Goal: Communication & Community: Answer question/provide support

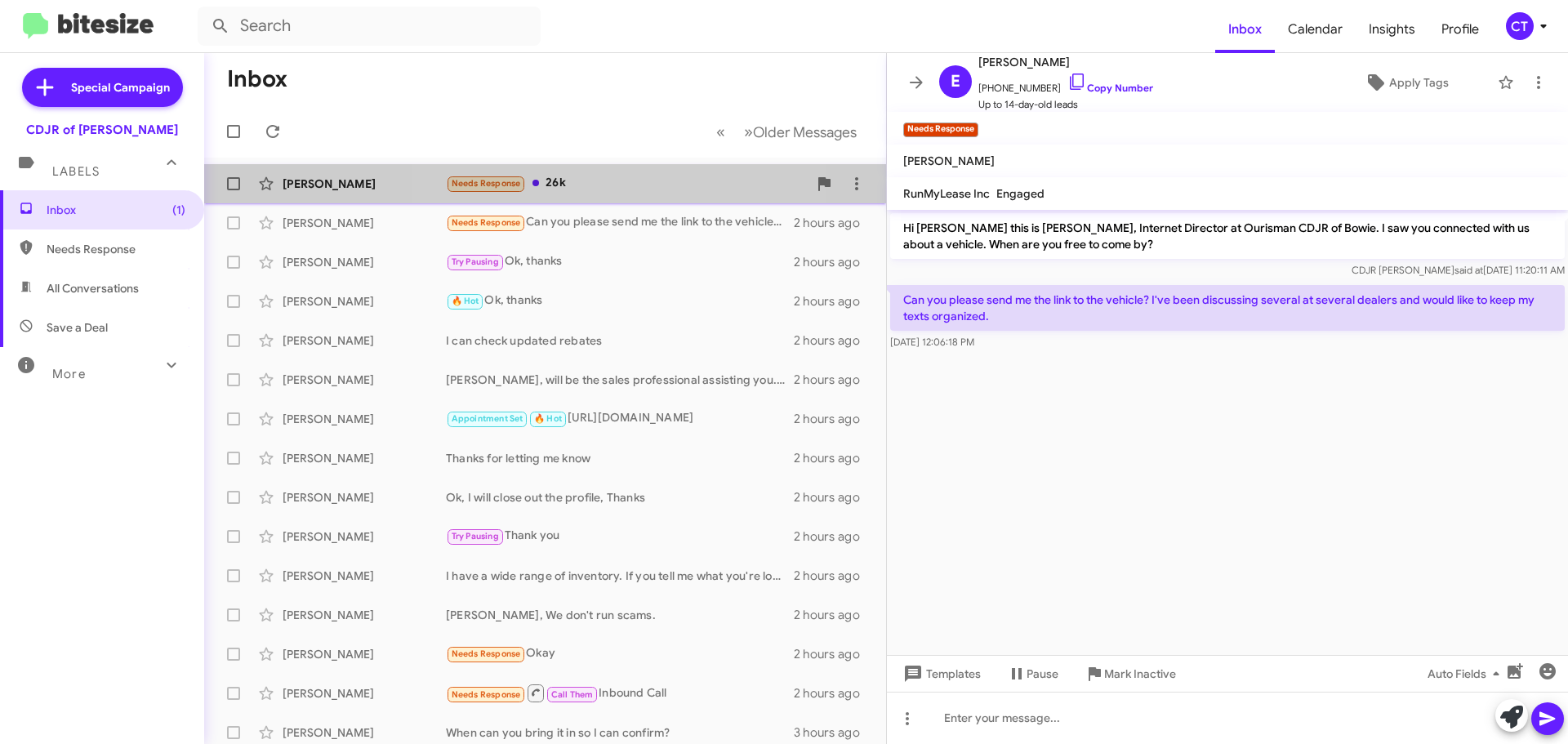
click at [574, 187] on div "Needs Response 26k" at bounding box center [626, 183] width 362 height 19
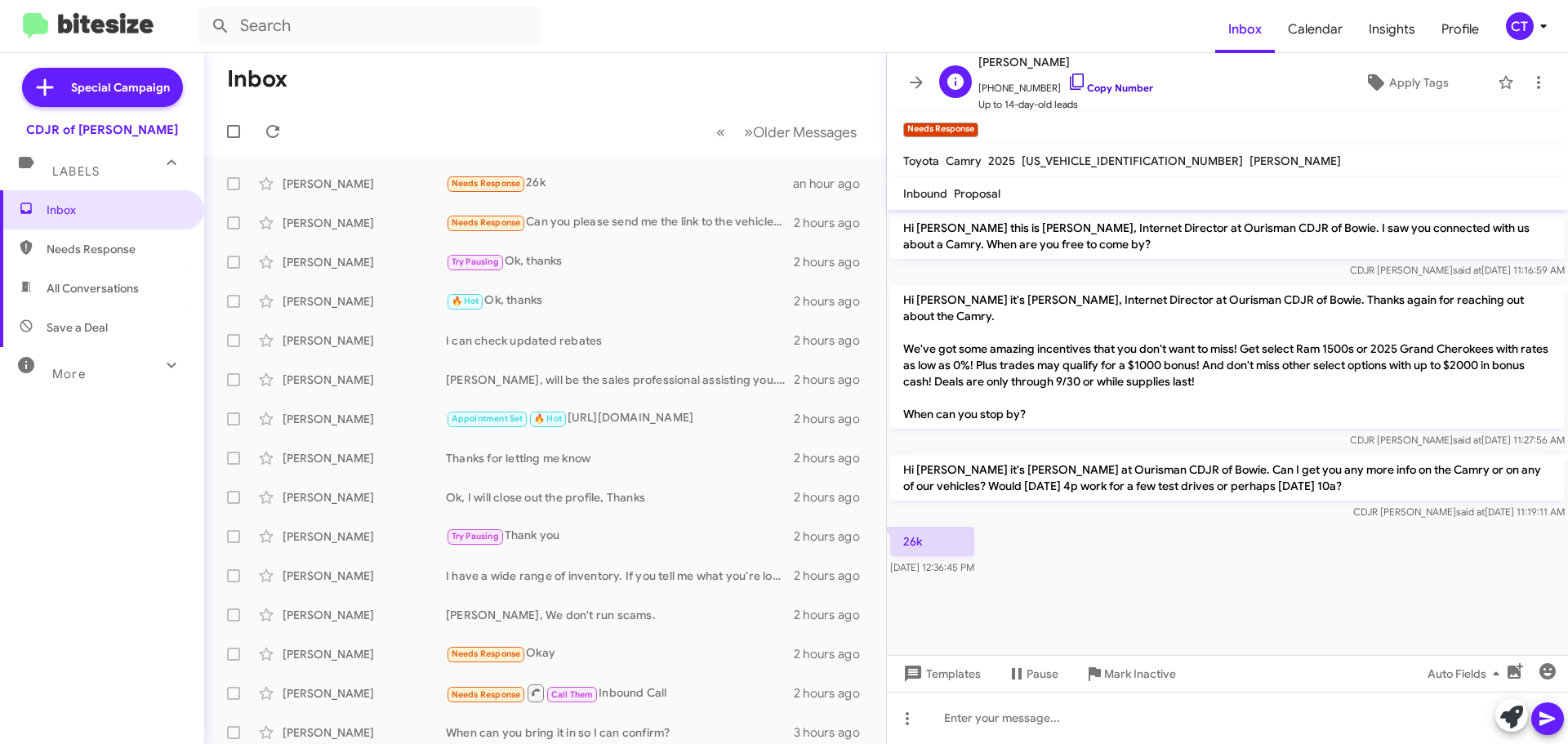
click at [1067, 80] on icon at bounding box center [1076, 81] width 19 height 19
click at [1537, 79] on icon at bounding box center [1539, 82] width 4 height 13
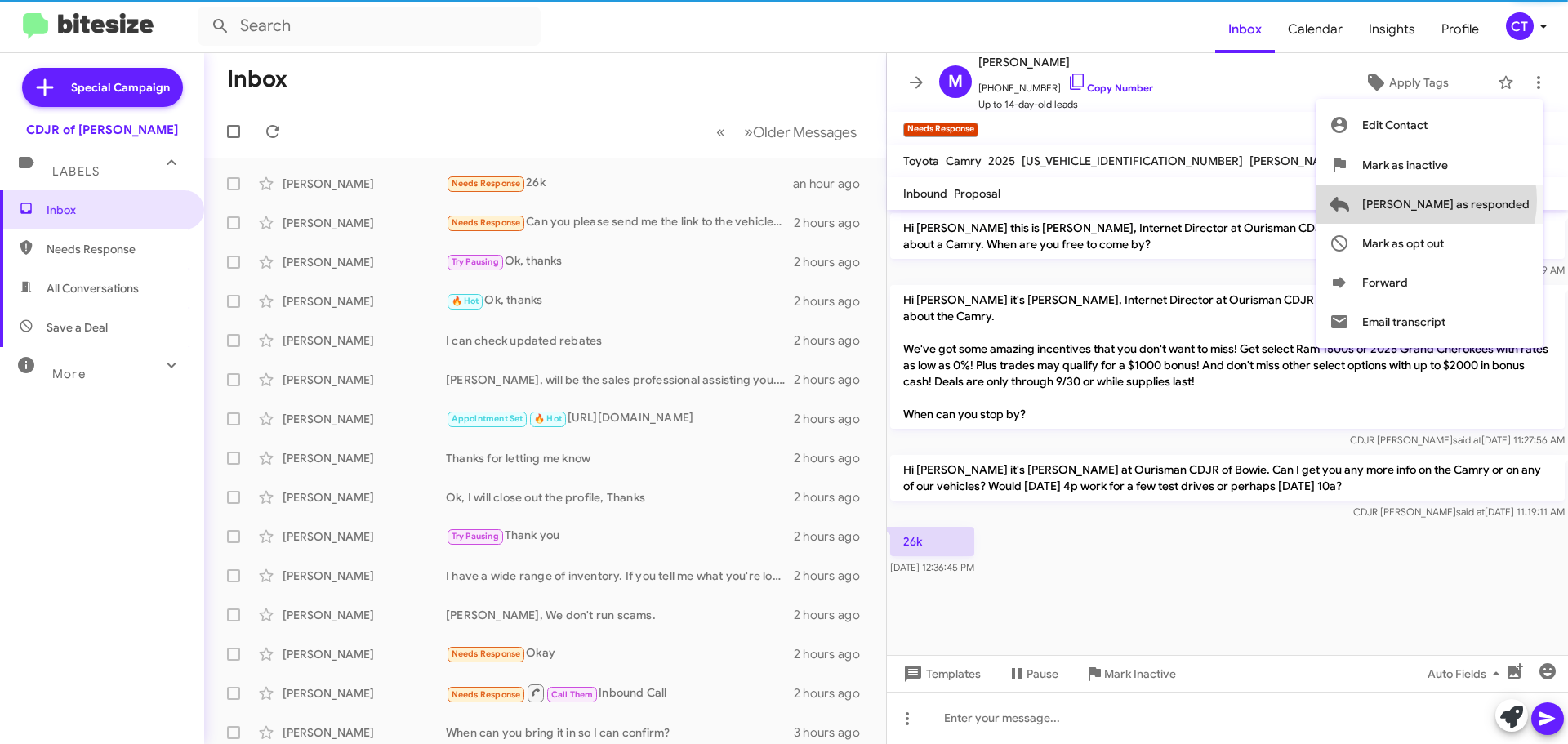
click at [1491, 200] on span "[PERSON_NAME] as responded" at bounding box center [1445, 203] width 168 height 39
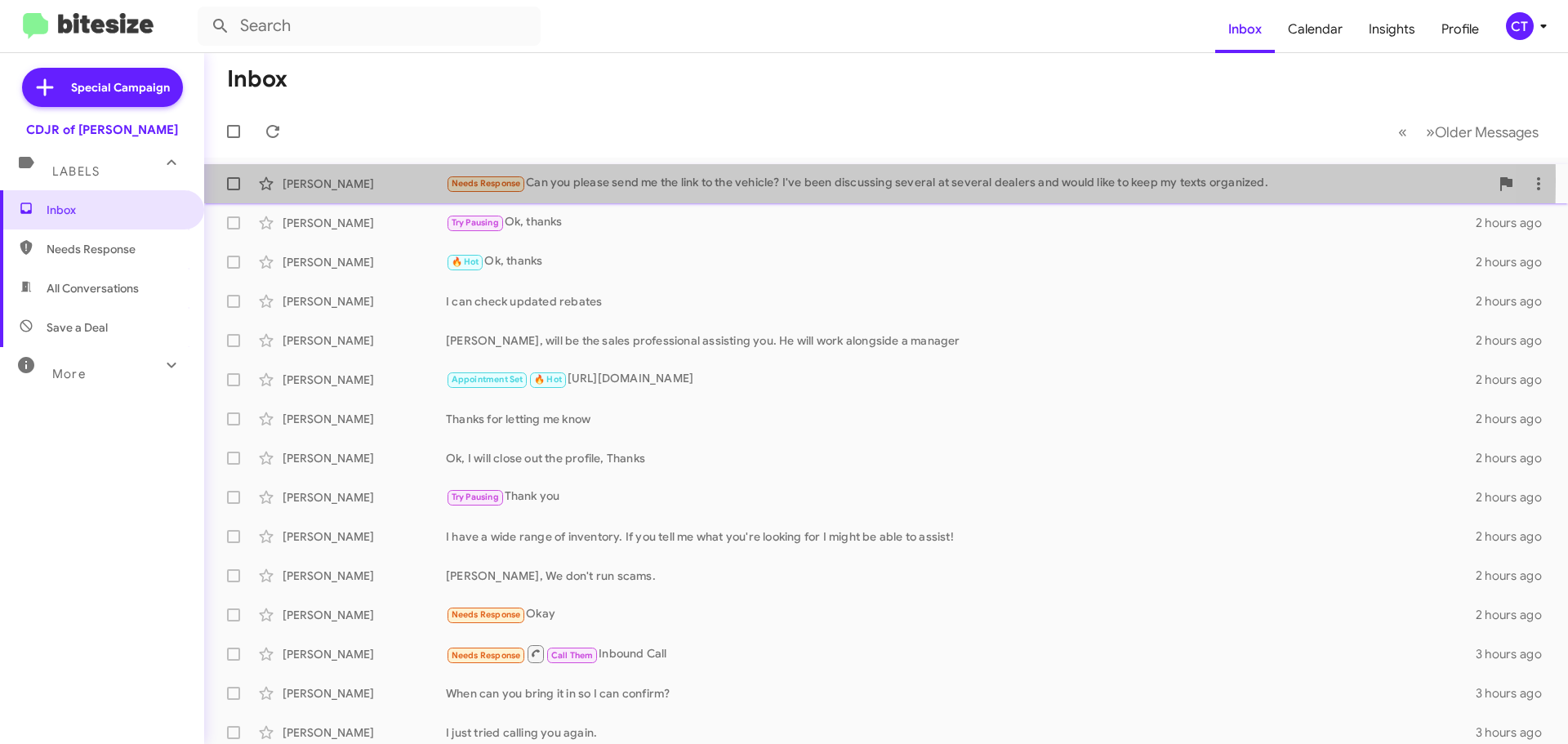
click at [705, 181] on div "Needs Response Can you please send me the link to the vehicle? I've been discus…" at bounding box center [967, 183] width 1043 height 19
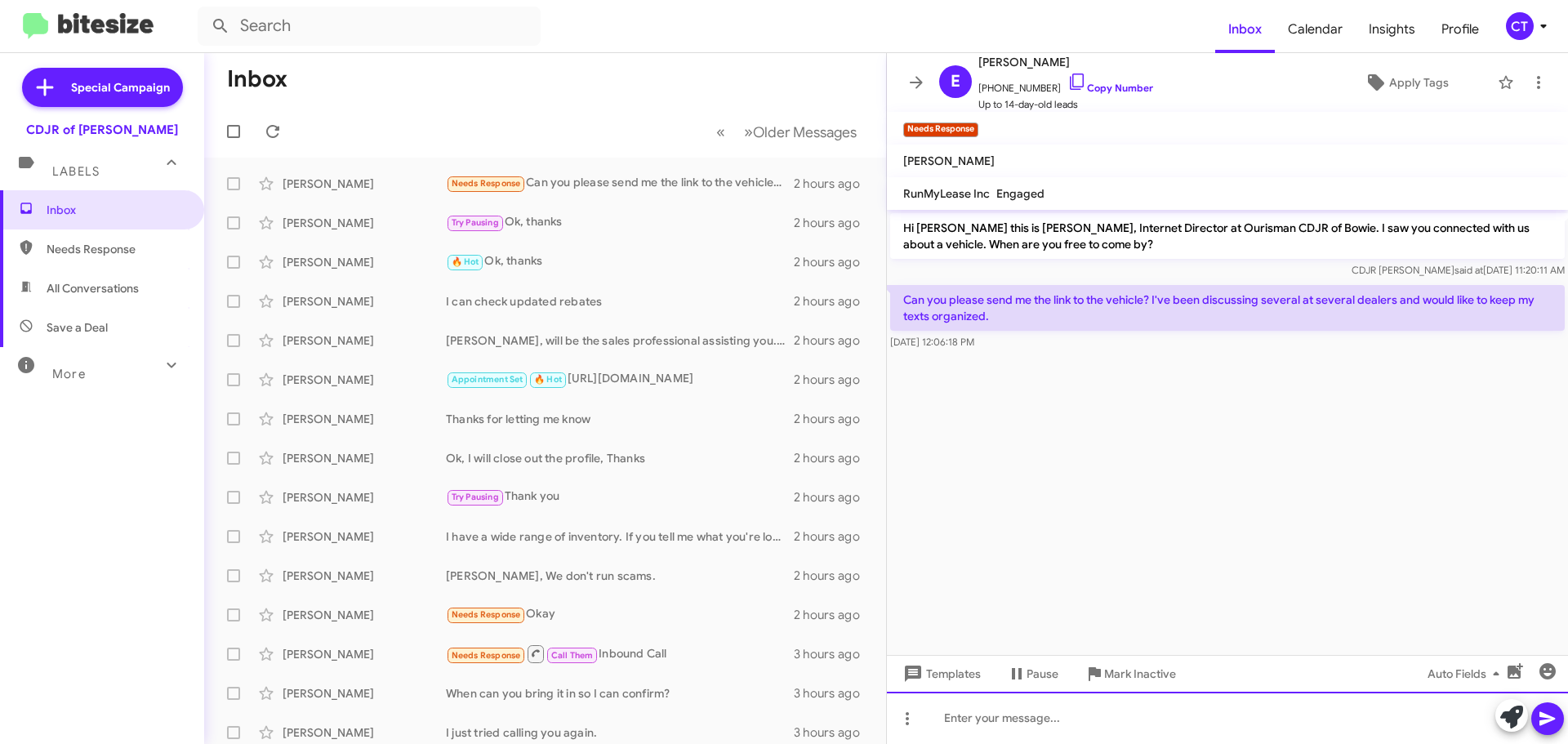
click at [1060, 721] on div at bounding box center [1226, 717] width 681 height 52
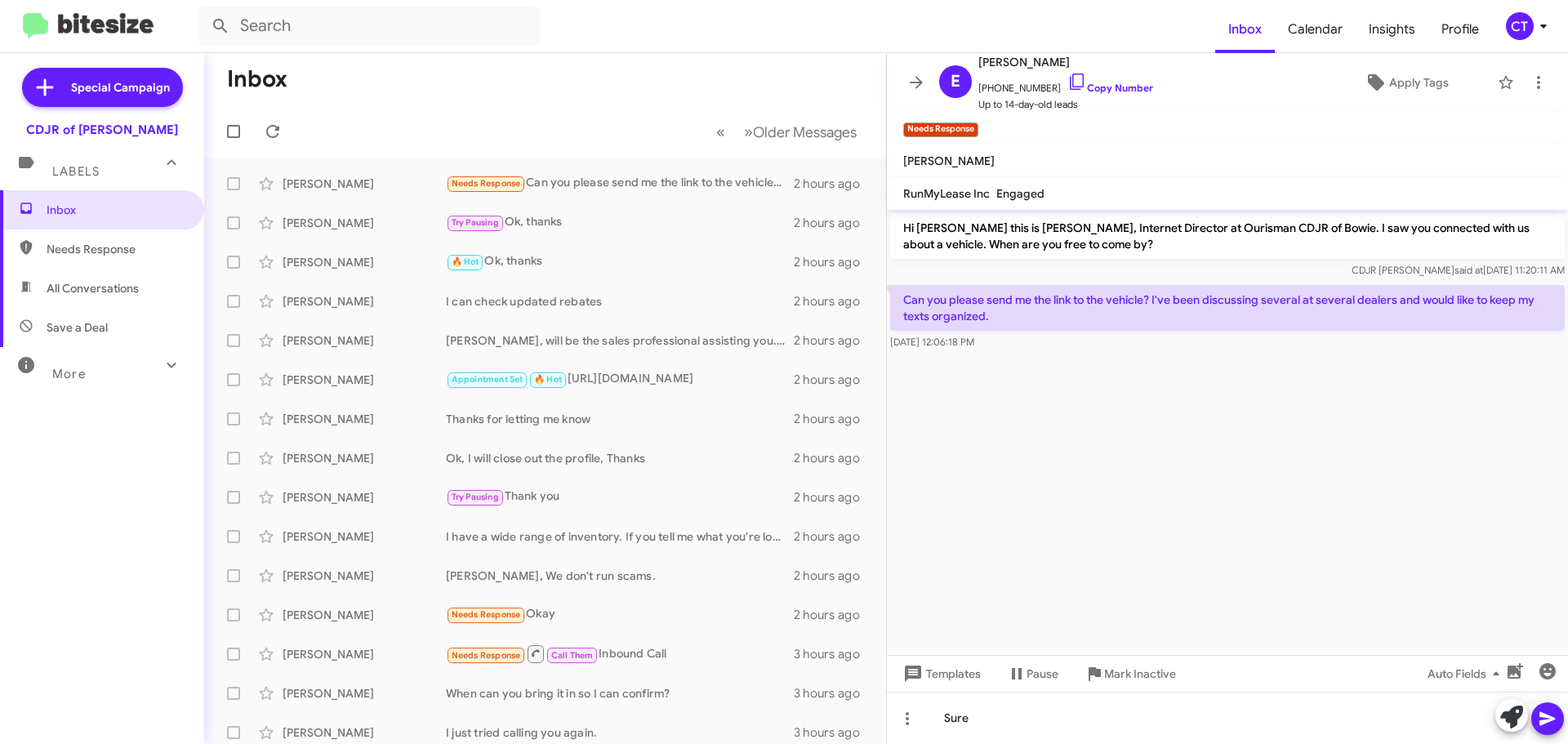
click at [1537, 724] on button at bounding box center [1547, 719] width 33 height 33
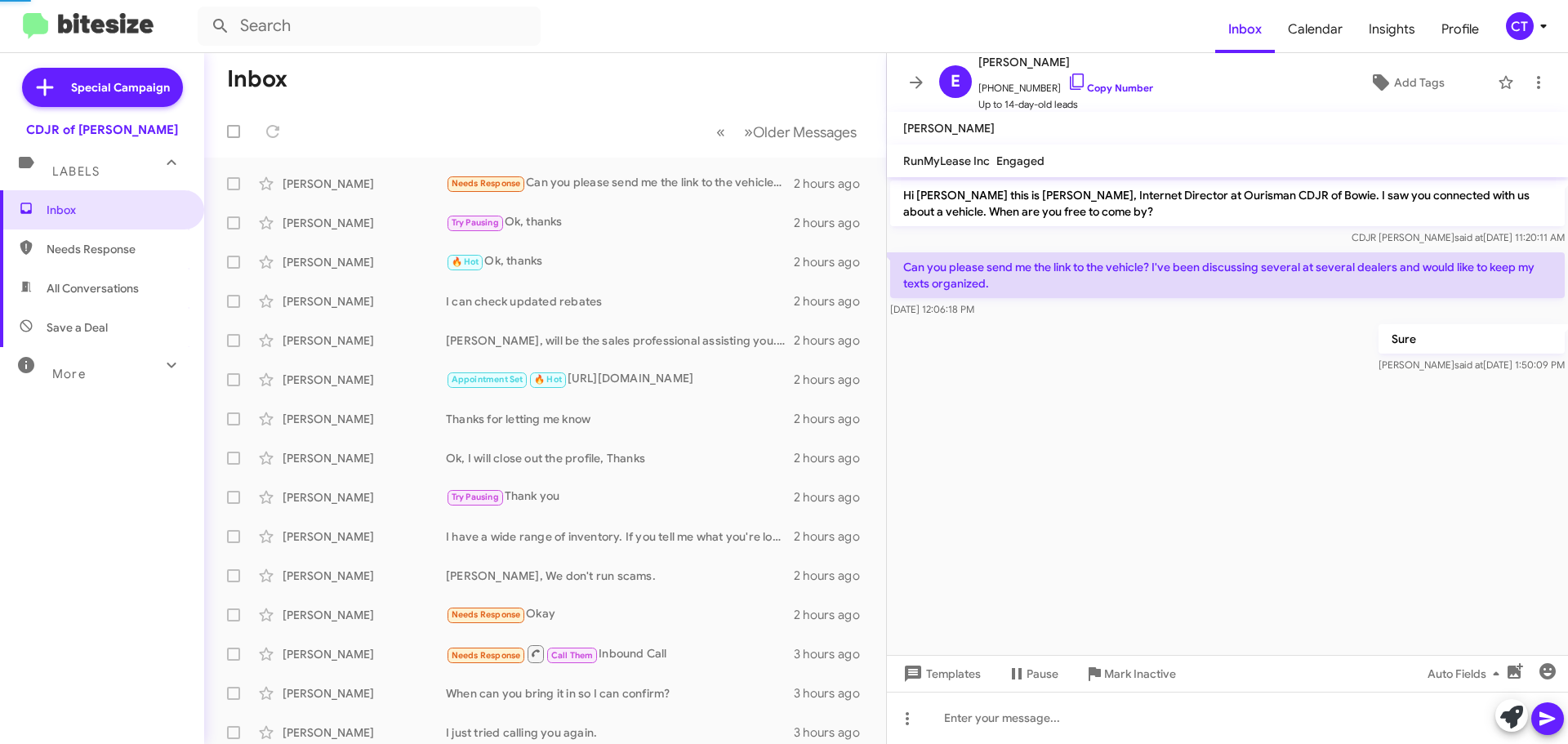
drag, startPoint x: 1062, startPoint y: 80, endPoint x: 1185, endPoint y: 11, distance: 141.0
click at [1067, 79] on icon at bounding box center [1076, 81] width 19 height 19
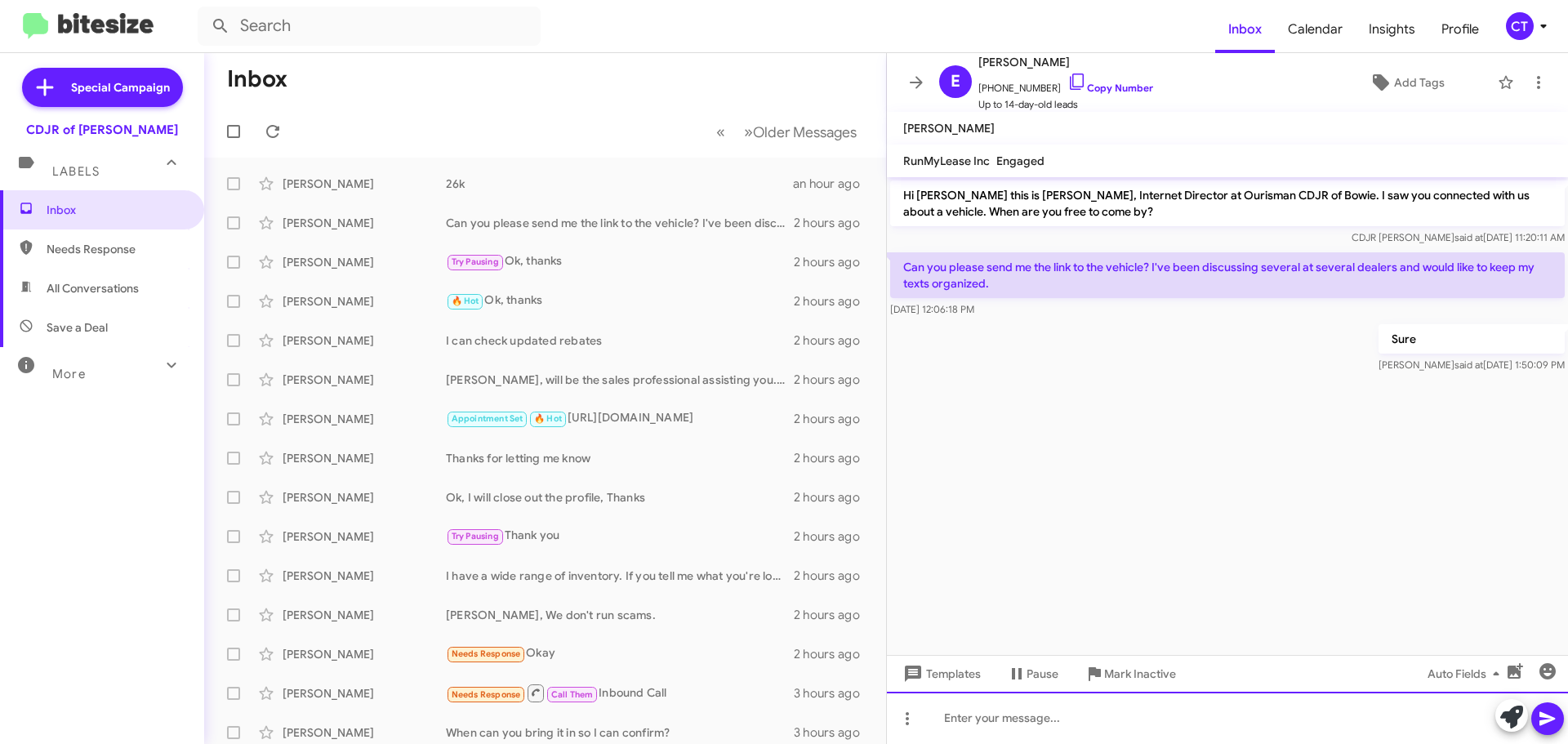
click at [1050, 703] on div at bounding box center [1226, 717] width 681 height 52
click at [1403, 718] on div "The Jeep you were looking at sold. We do have others. Would you like me to send…" at bounding box center [1226, 717] width 681 height 52
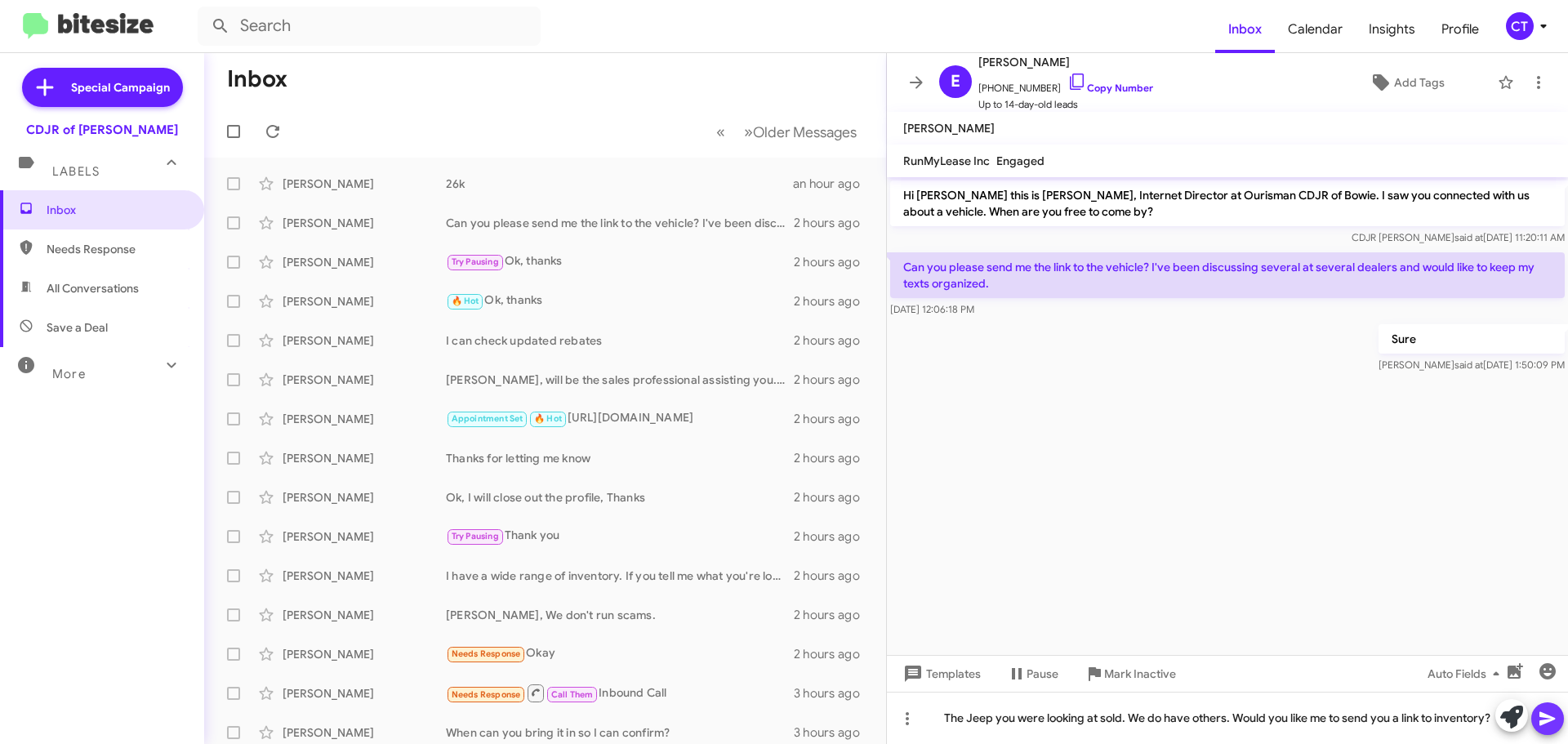
click at [1561, 721] on button at bounding box center [1547, 719] width 33 height 33
